Goal: Task Accomplishment & Management: Use online tool/utility

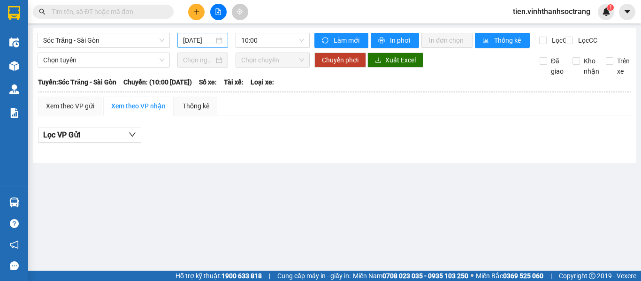
click at [187, 34] on div "[DATE]" at bounding box center [202, 40] width 51 height 15
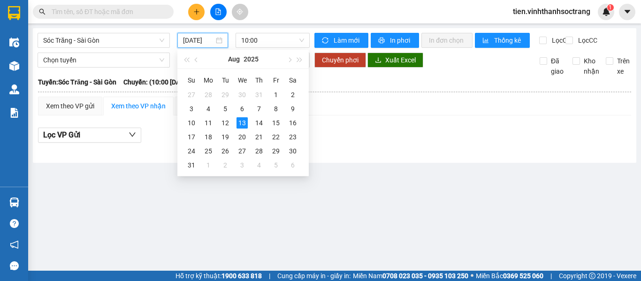
click at [191, 36] on input "[DATE]" at bounding box center [198, 40] width 31 height 10
click at [228, 121] on div "12" at bounding box center [225, 122] width 11 height 11
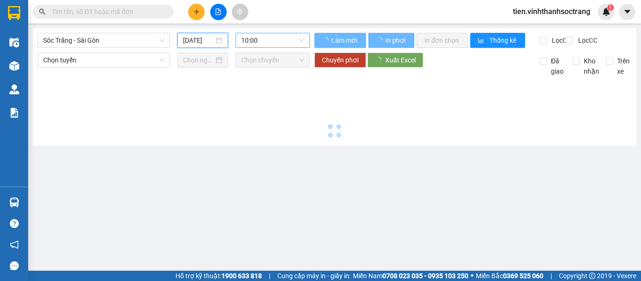
type input "[DATE]"
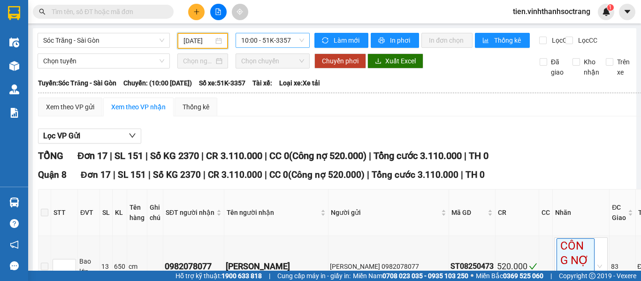
click at [249, 43] on span "10:00 - 51K-3357" at bounding box center [272, 40] width 63 height 14
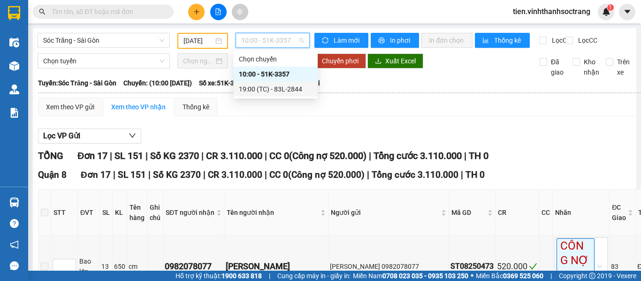
click at [255, 87] on div "19:00 (TC) - 83L-2844" at bounding box center [275, 89] width 73 height 10
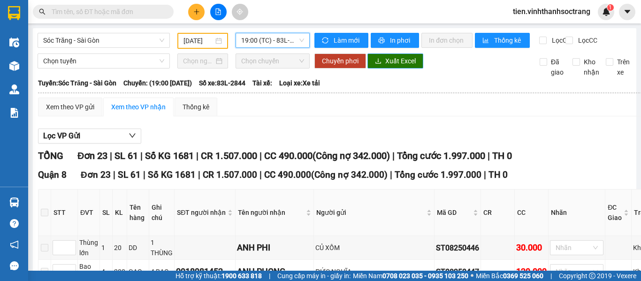
click at [403, 66] on span "Xuất Excel" at bounding box center [400, 61] width 30 height 10
click at [115, 41] on span "Sóc Trăng - Sài Gòn" at bounding box center [103, 40] width 121 height 14
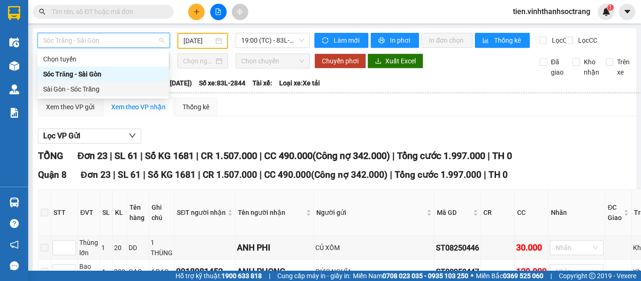
click at [81, 86] on div "Sài Gòn - Sóc Trăng" at bounding box center [103, 89] width 120 height 10
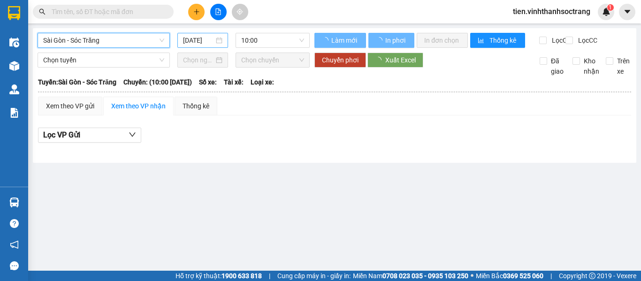
click at [190, 45] on input "[DATE]" at bounding box center [198, 40] width 31 height 10
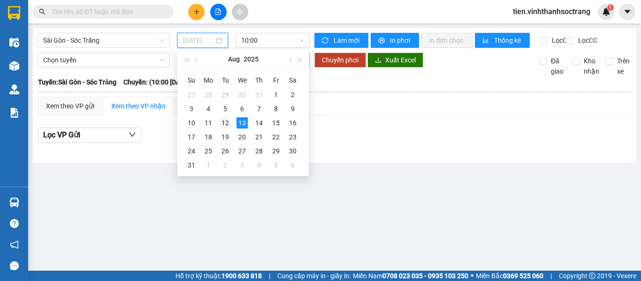
click at [226, 125] on div "12" at bounding box center [225, 122] width 11 height 11
type input "[DATE]"
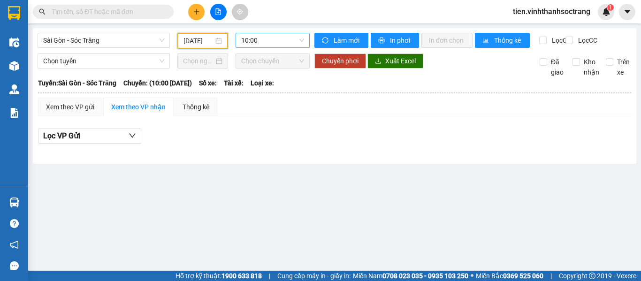
click at [268, 36] on span "10:00" at bounding box center [272, 40] width 63 height 14
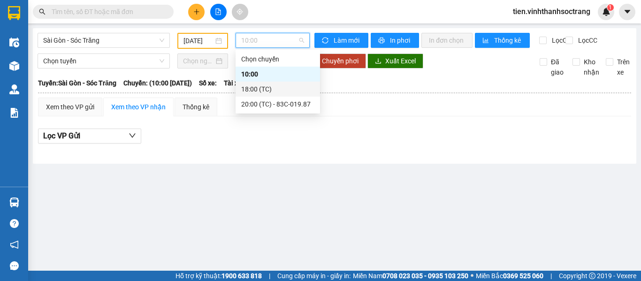
click at [255, 91] on div "18:00 (TC)" at bounding box center [277, 89] width 73 height 10
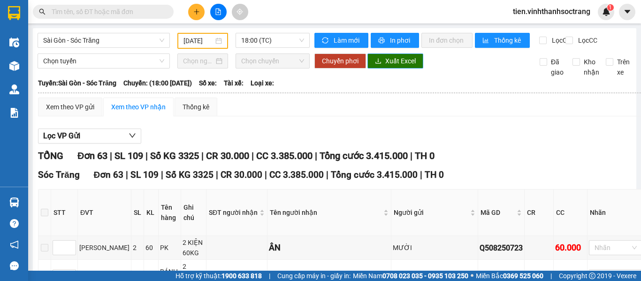
click at [393, 66] on span "Xuất Excel" at bounding box center [400, 61] width 30 height 10
click at [257, 42] on span "18:00 (TC)" at bounding box center [272, 40] width 63 height 14
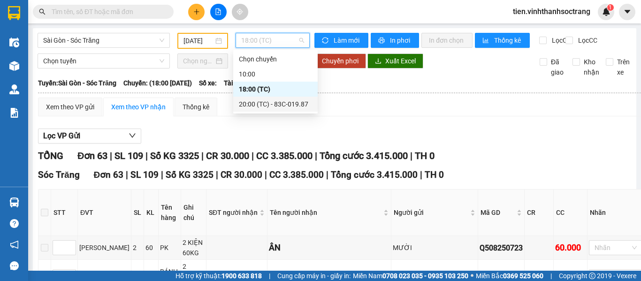
click at [264, 102] on div "20:00 (TC) - 83C-019.87" at bounding box center [275, 104] width 73 height 10
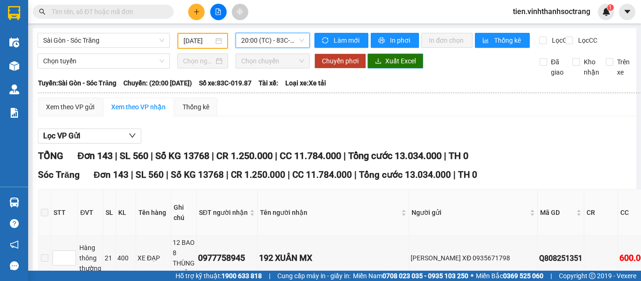
click at [393, 66] on span "Xuất Excel" at bounding box center [400, 61] width 30 height 10
